Goal: Task Accomplishment & Management: Use online tool/utility

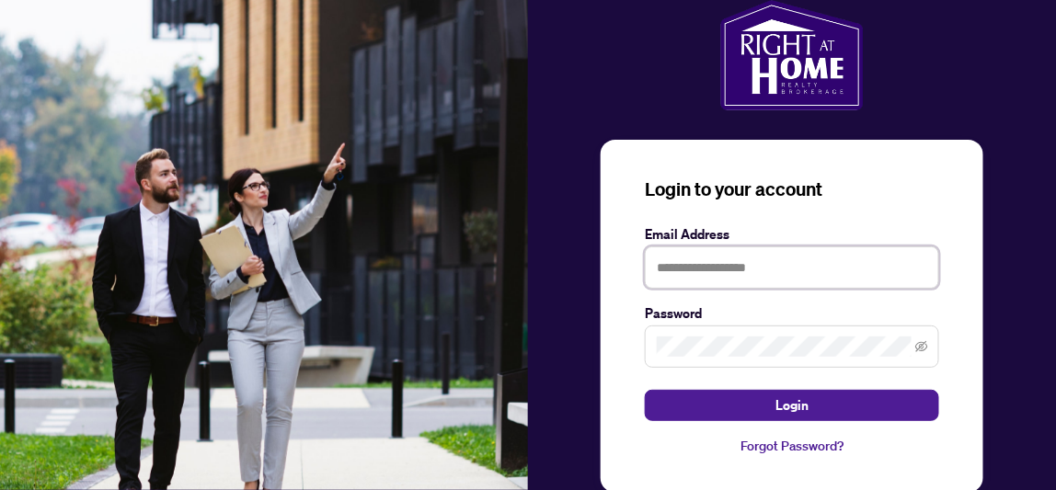
click at [737, 280] on input "text" at bounding box center [792, 267] width 294 height 42
type input "**********"
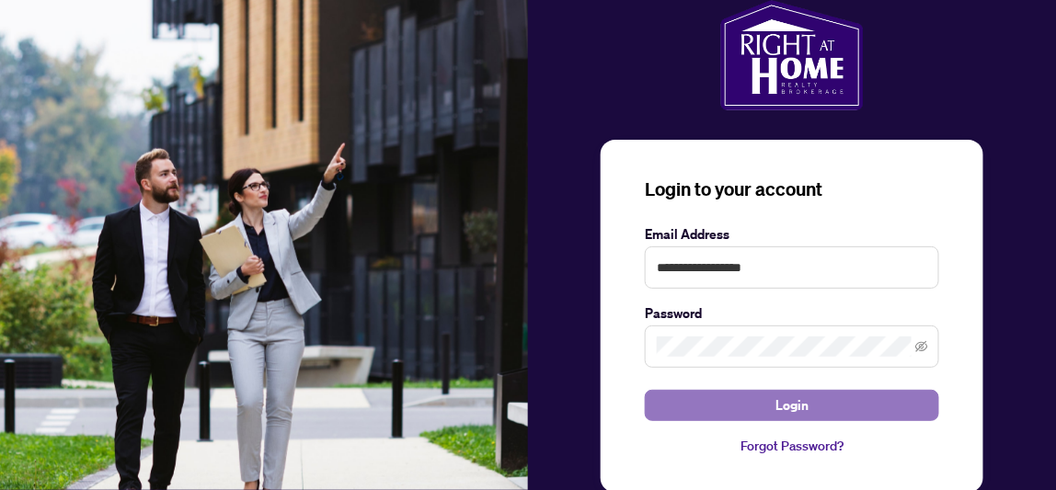
click at [804, 397] on span "Login" at bounding box center [791, 405] width 33 height 29
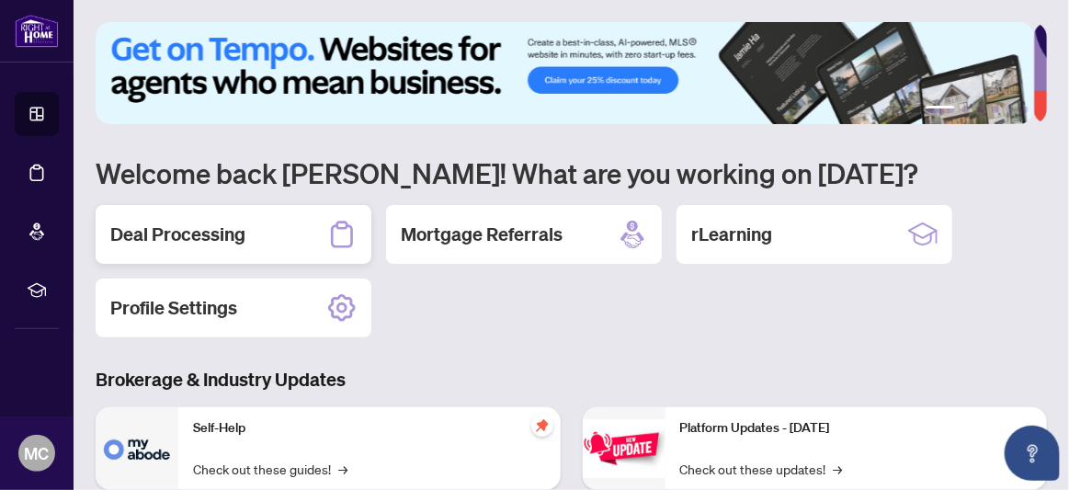
click at [229, 236] on h2 "Deal Processing" at bounding box center [177, 235] width 135 height 26
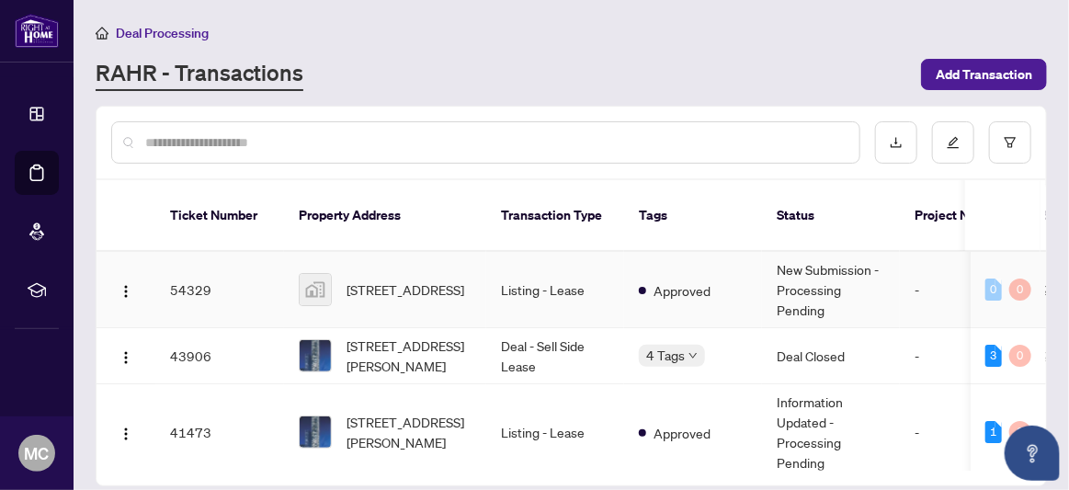
click at [824, 268] on td "New Submission - Processing Pending" at bounding box center [831, 290] width 138 height 76
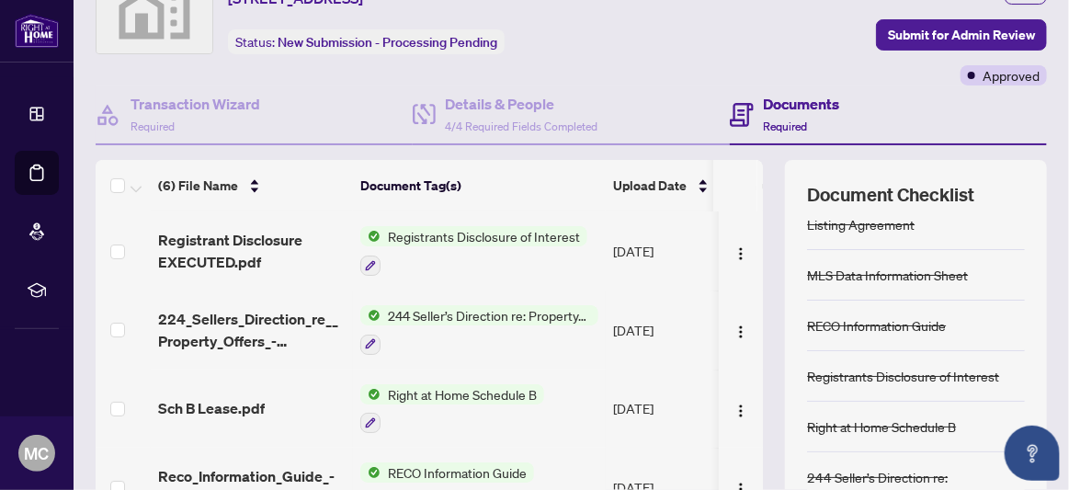
scroll to position [25, 0]
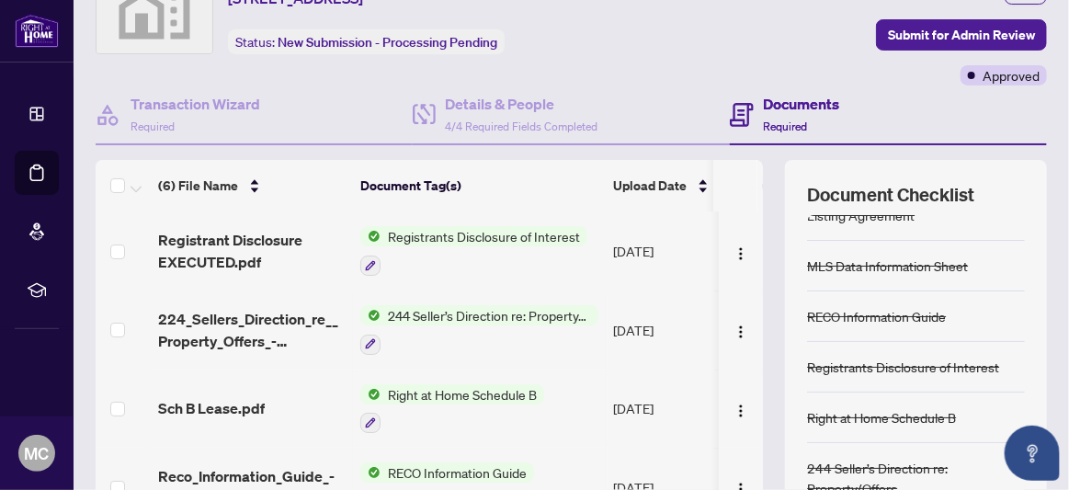
click at [510, 235] on span "Registrants Disclosure of Interest" at bounding box center [484, 236] width 207 height 20
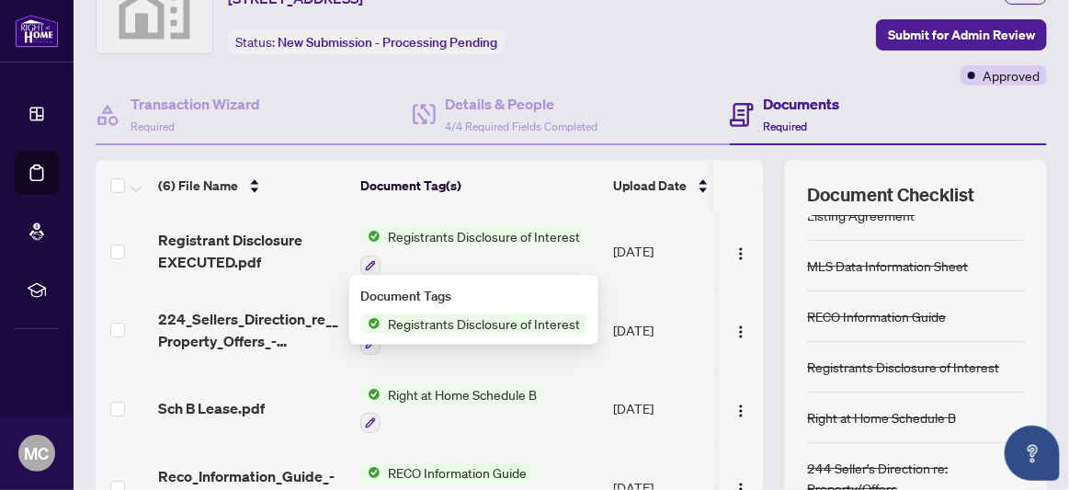
click at [510, 235] on span "Registrants Disclosure of Interest" at bounding box center [484, 236] width 207 height 20
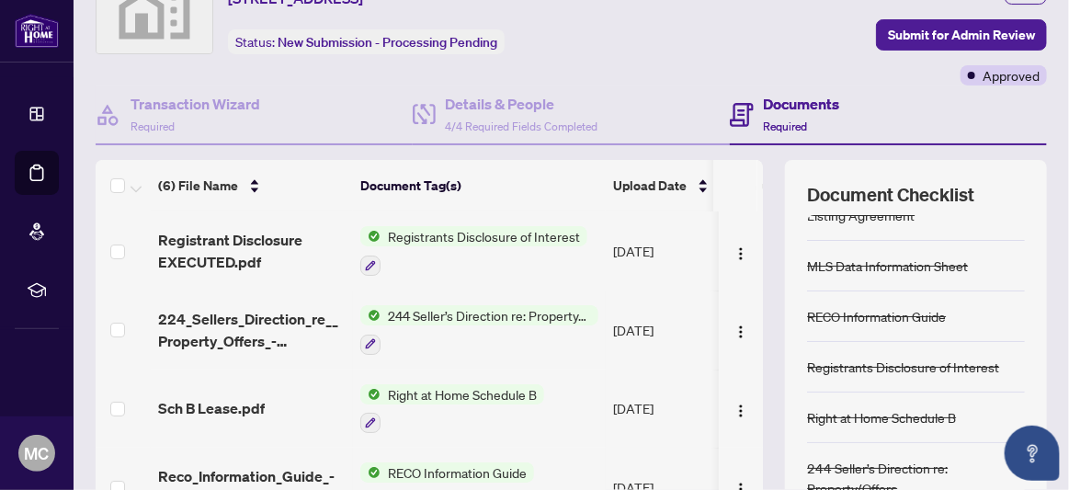
click at [510, 235] on span "Registrants Disclosure of Interest" at bounding box center [484, 236] width 207 height 20
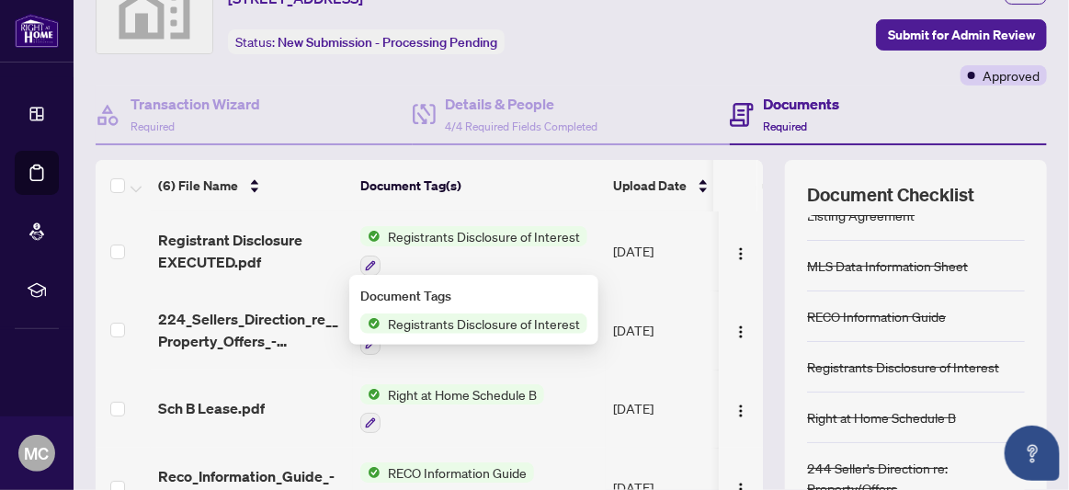
click at [469, 318] on span "Registrants Disclosure of Interest" at bounding box center [484, 324] width 207 height 20
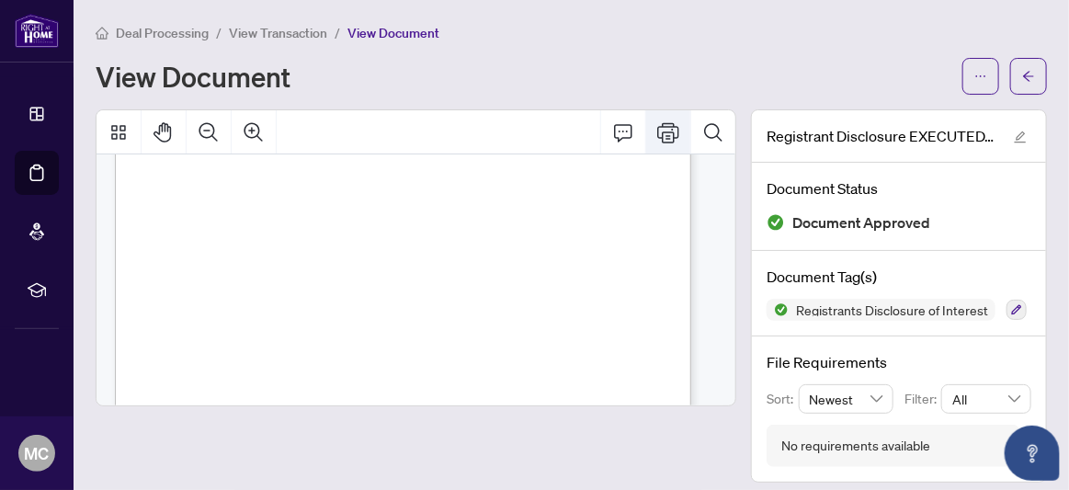
click at [658, 125] on icon "Print" at bounding box center [668, 132] width 22 height 20
